Goal: Find specific page/section: Find specific page/section

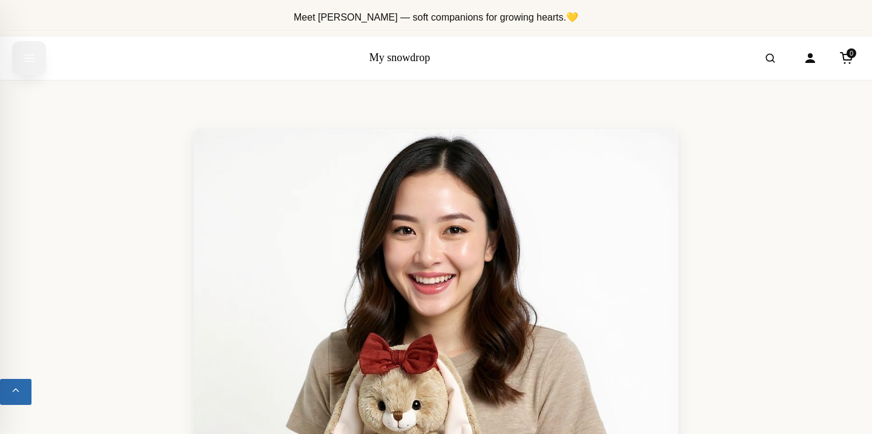
click at [25, 58] on icon "Open menu" at bounding box center [29, 58] width 12 height 22
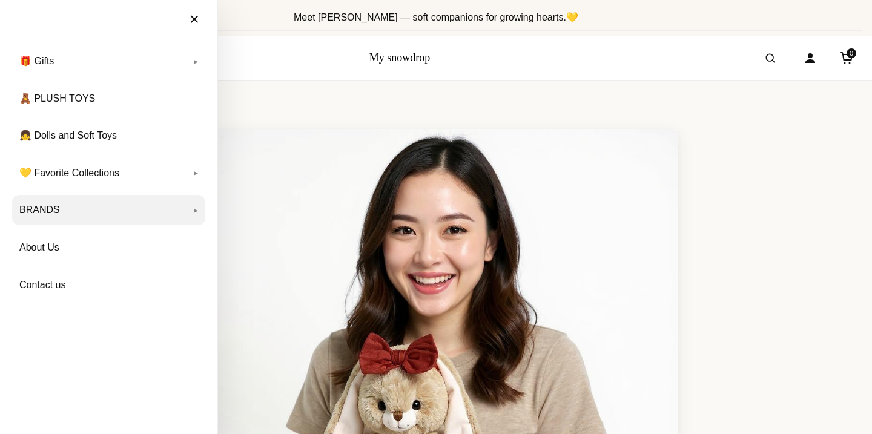
click at [54, 205] on link "BRANDS" at bounding box center [108, 210] width 193 height 30
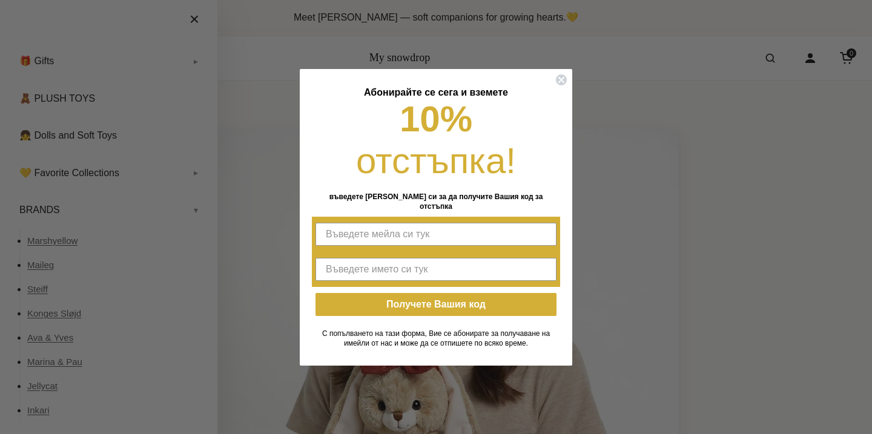
click at [52, 264] on div "Close dialog Абонирайте се сега и вземете 10% отстъпка! въведете мейла си за да…" at bounding box center [436, 217] width 872 height 434
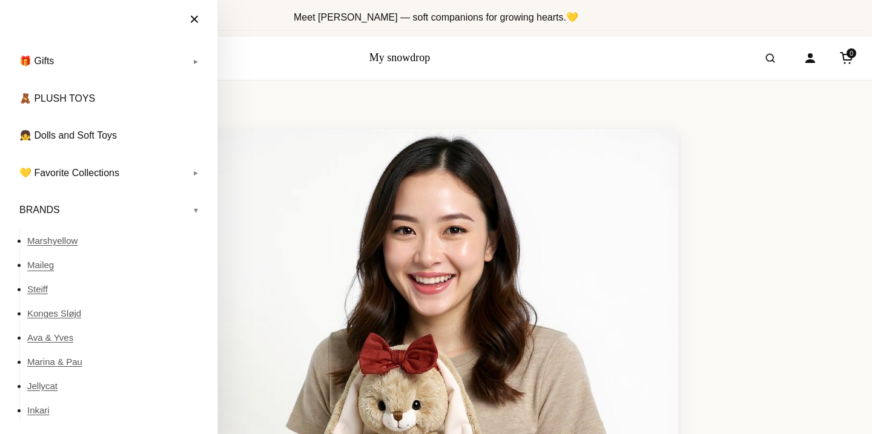
click at [48, 264] on link "Maileg" at bounding box center [116, 265] width 178 height 24
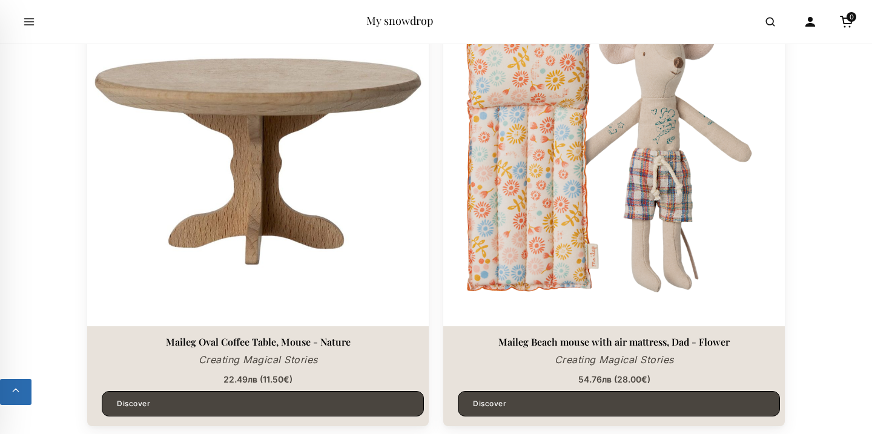
scroll to position [1038, 0]
